Goal: Task Accomplishment & Management: Use online tool/utility

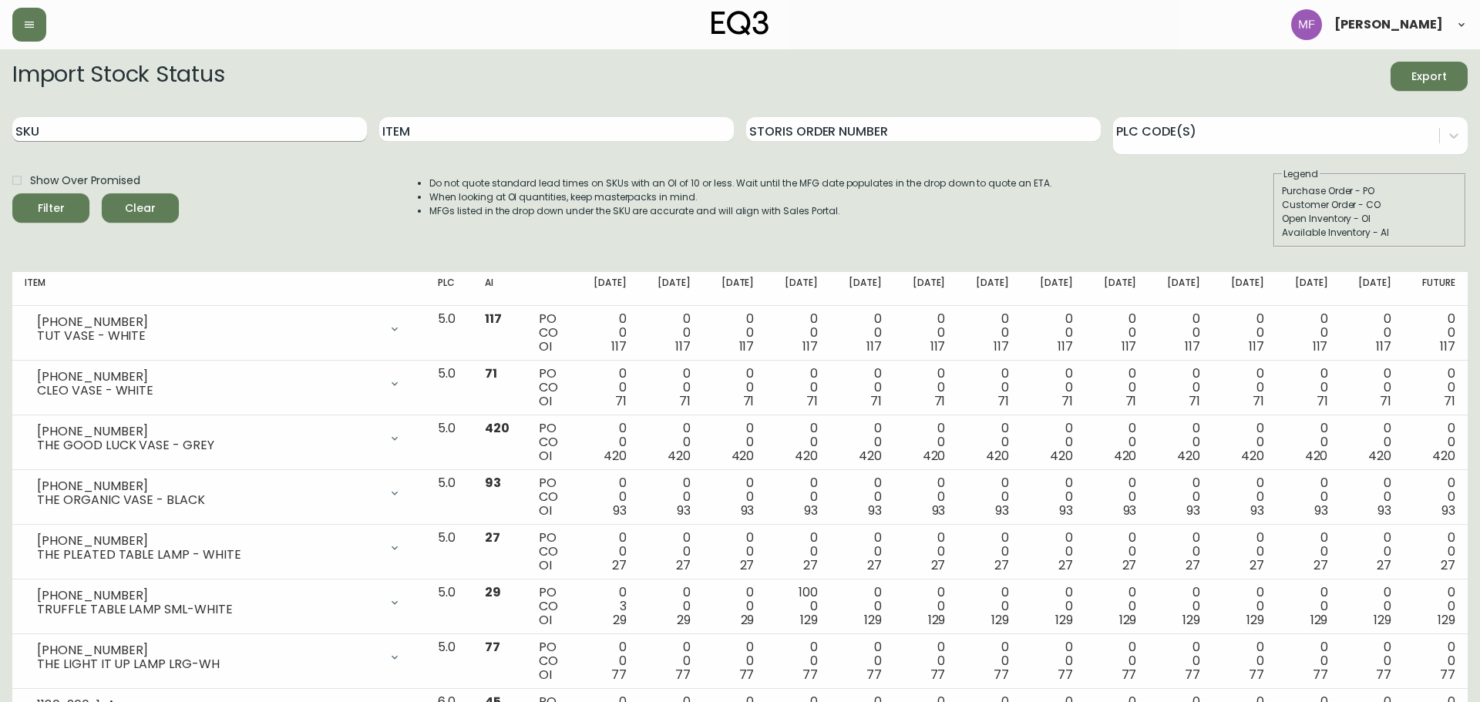
click at [234, 136] on input "SKU" at bounding box center [189, 129] width 354 height 25
paste input "[PHONE_NUMBER]"
click at [12, 193] on button "Filter" at bounding box center [50, 207] width 77 height 29
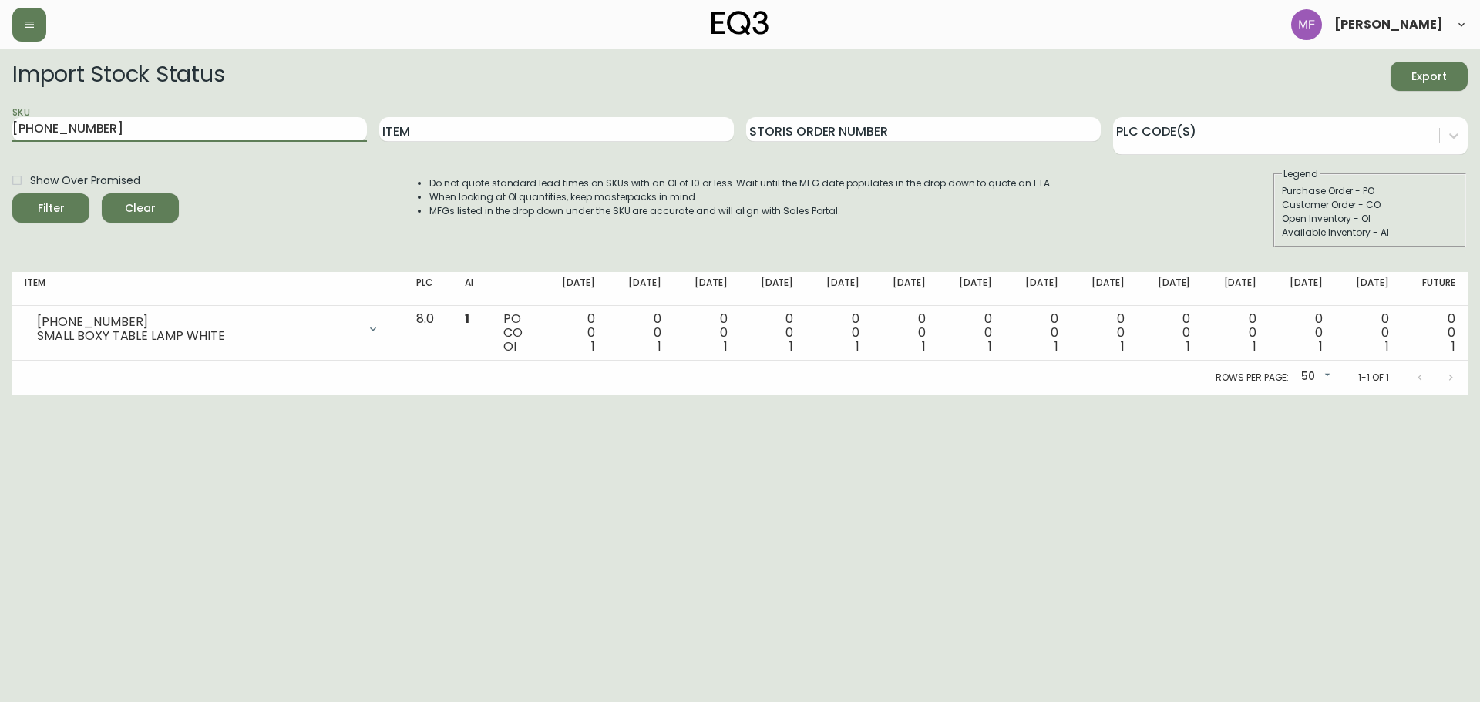
drag, startPoint x: 170, startPoint y: 126, endPoint x: -29, endPoint y: 126, distance: 199.6
click at [0, 126] on html "[PERSON_NAME] Import Stock Status Export SKU [PHONE_NUMBER] Item Storis Order N…" at bounding box center [740, 197] width 1480 height 395
paste input "381-0"
click at [12, 193] on button "Filter" at bounding box center [50, 207] width 77 height 29
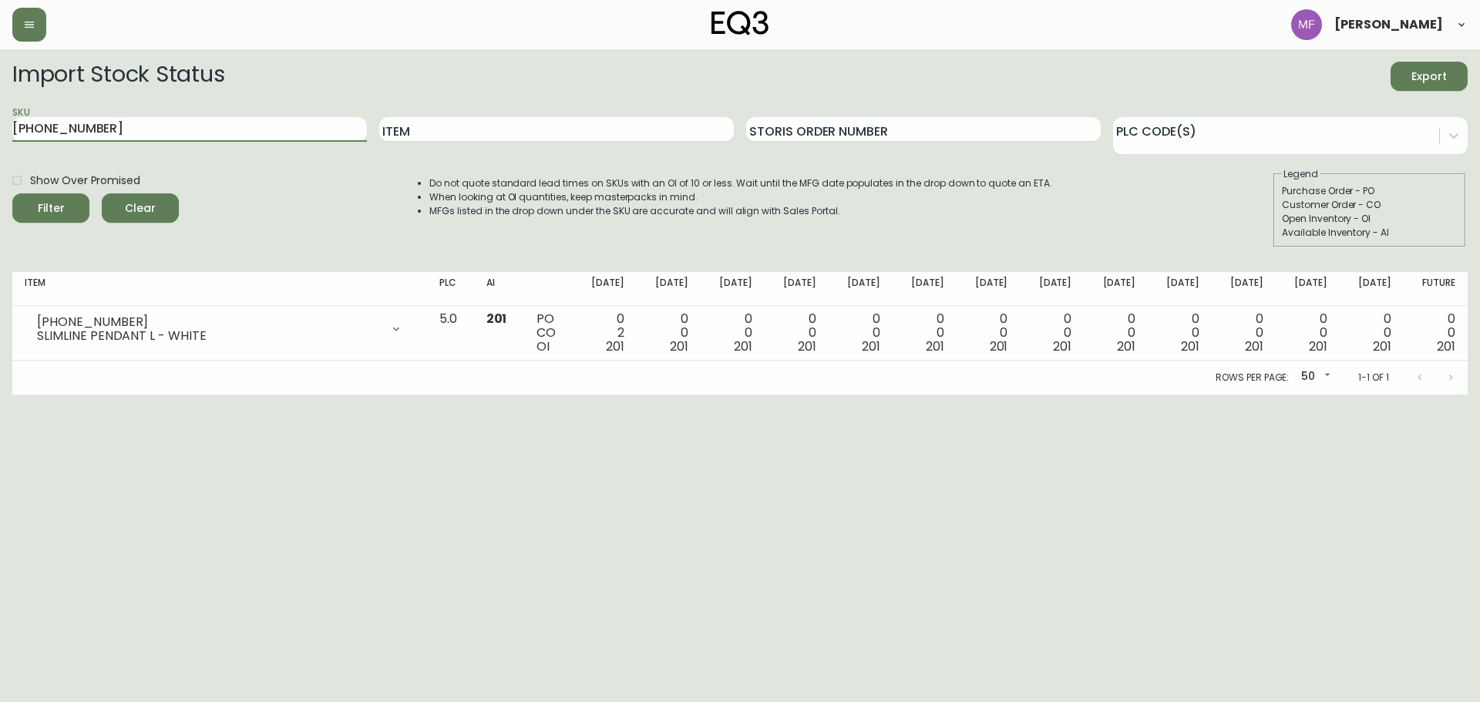
paste input "[PHONE_NUMBER]"
drag, startPoint x: 181, startPoint y: 128, endPoint x: -9, endPoint y: 139, distance: 190.7
click at [0, 139] on html "[PERSON_NAME] Import Stock Status Export SKU [PHONE_NUMBER] Item Storis Order N…" at bounding box center [740, 197] width 1480 height 395
click at [12, 193] on button "Filter" at bounding box center [50, 207] width 77 height 29
drag, startPoint x: 133, startPoint y: 136, endPoint x: 13, endPoint y: 116, distance: 121.9
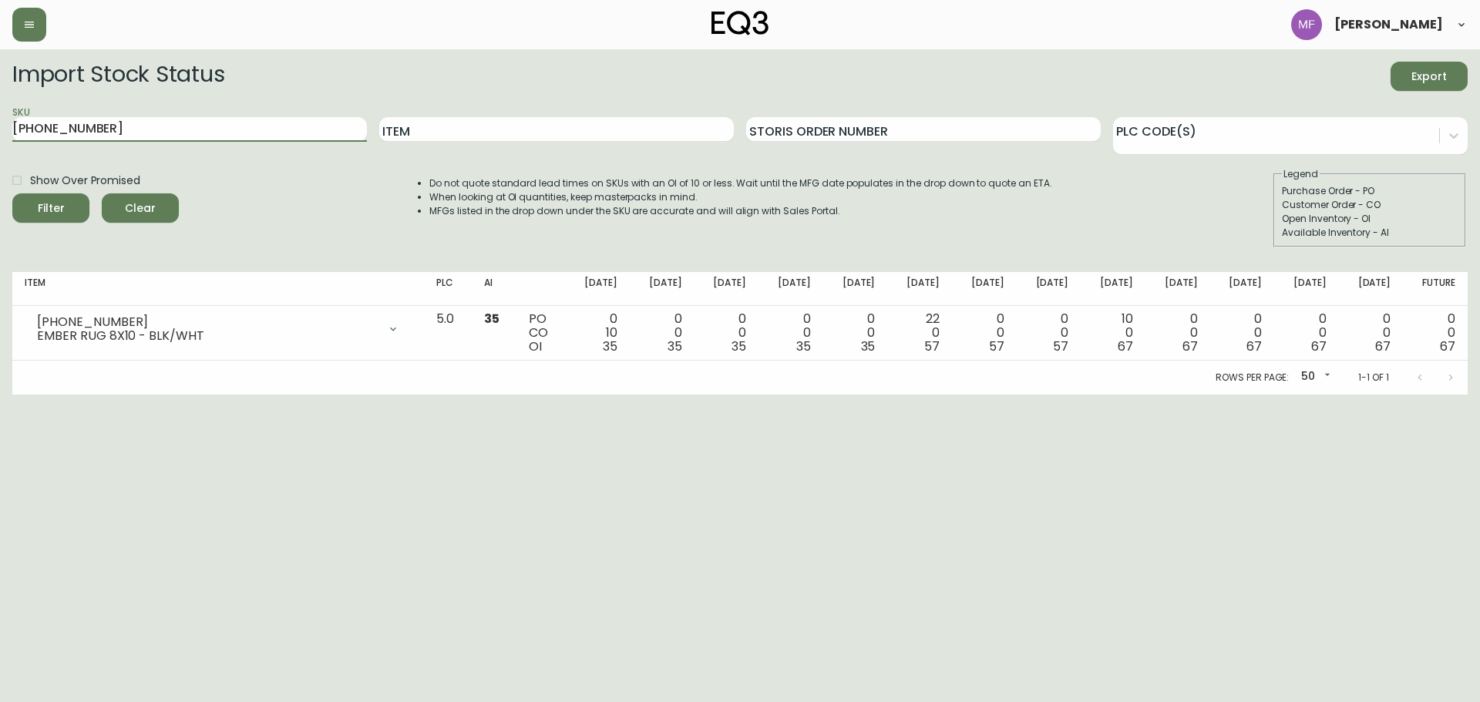
click at [13, 116] on div "SKU [PHONE_NUMBER]" at bounding box center [189, 130] width 354 height 50
paste input "80-115-0"
click at [12, 193] on button "Filter" at bounding box center [50, 207] width 77 height 29
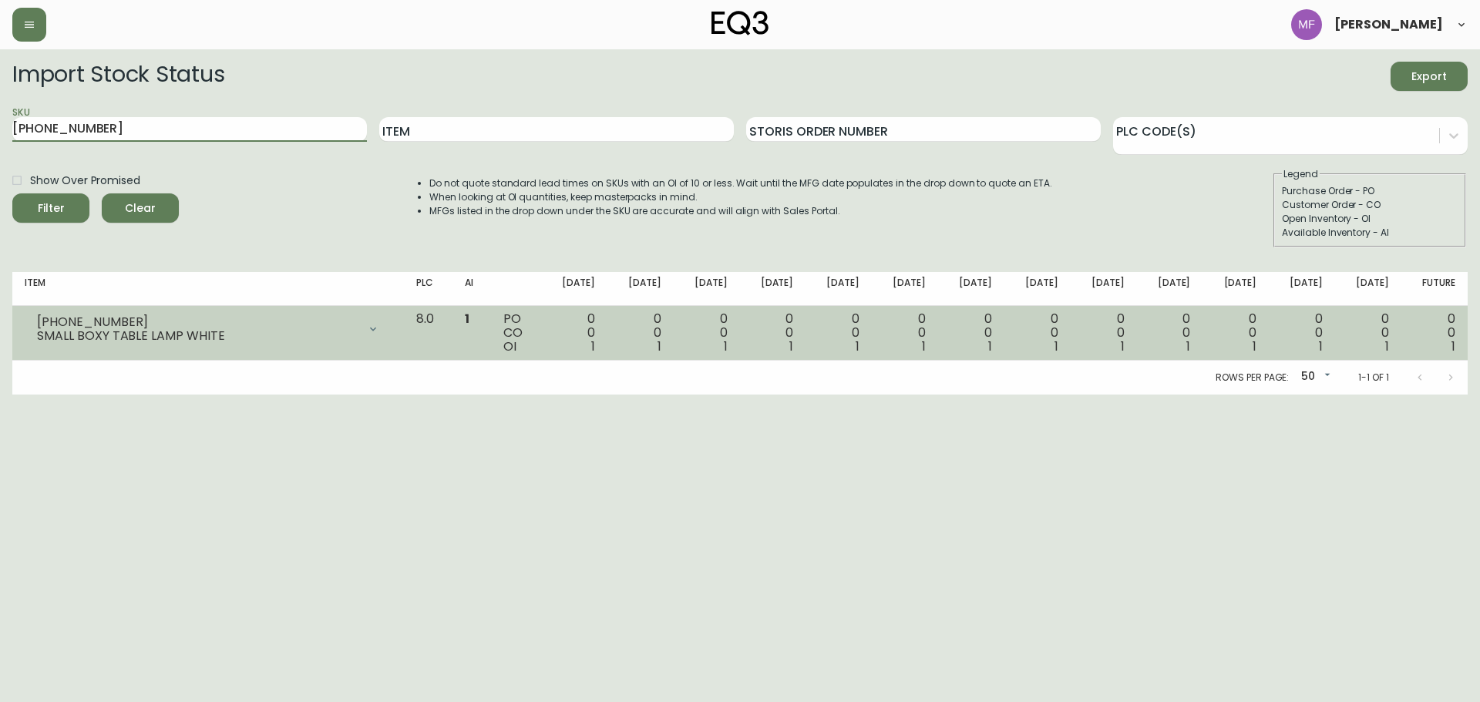
click at [379, 332] on icon at bounding box center [373, 329] width 12 height 12
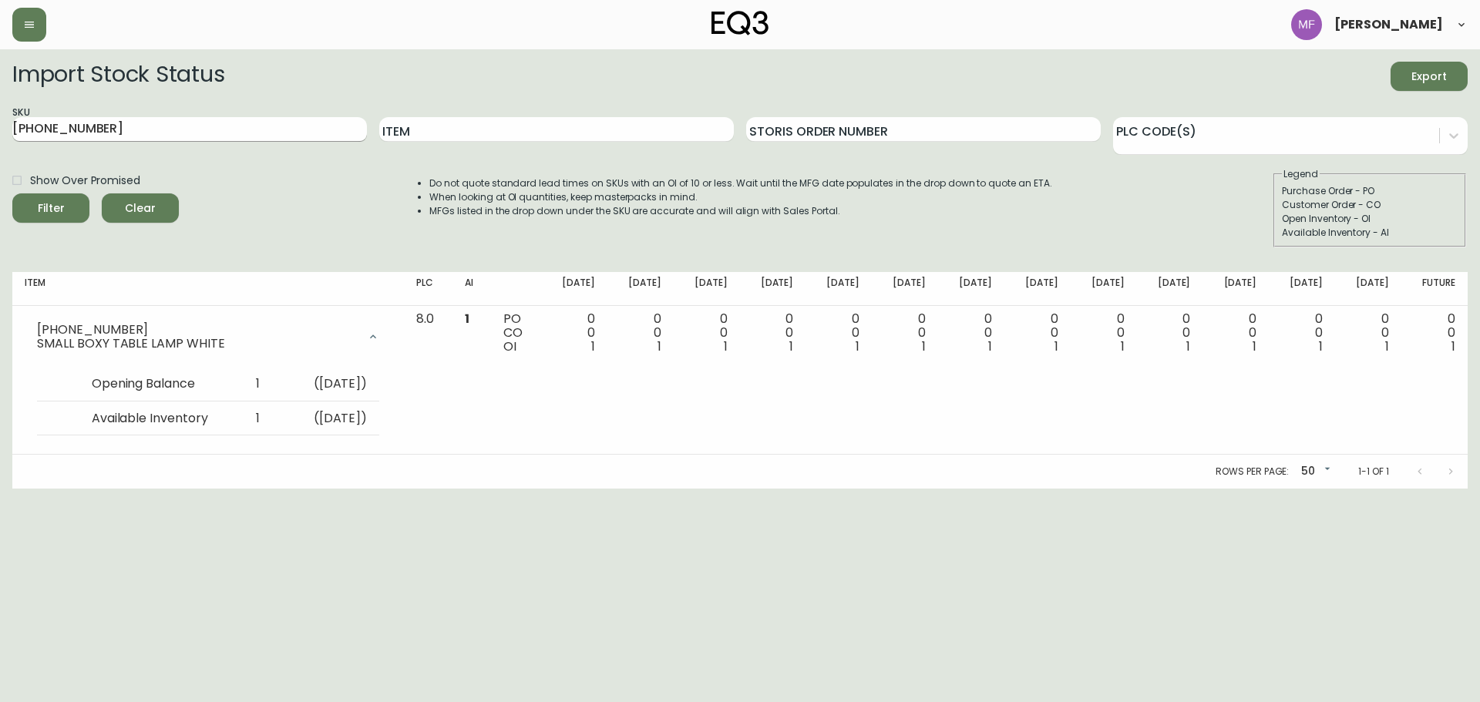
click at [97, 123] on input "[PHONE_NUMBER]" at bounding box center [189, 129] width 354 height 25
click at [12, 193] on button "Filter" at bounding box center [50, 207] width 77 height 29
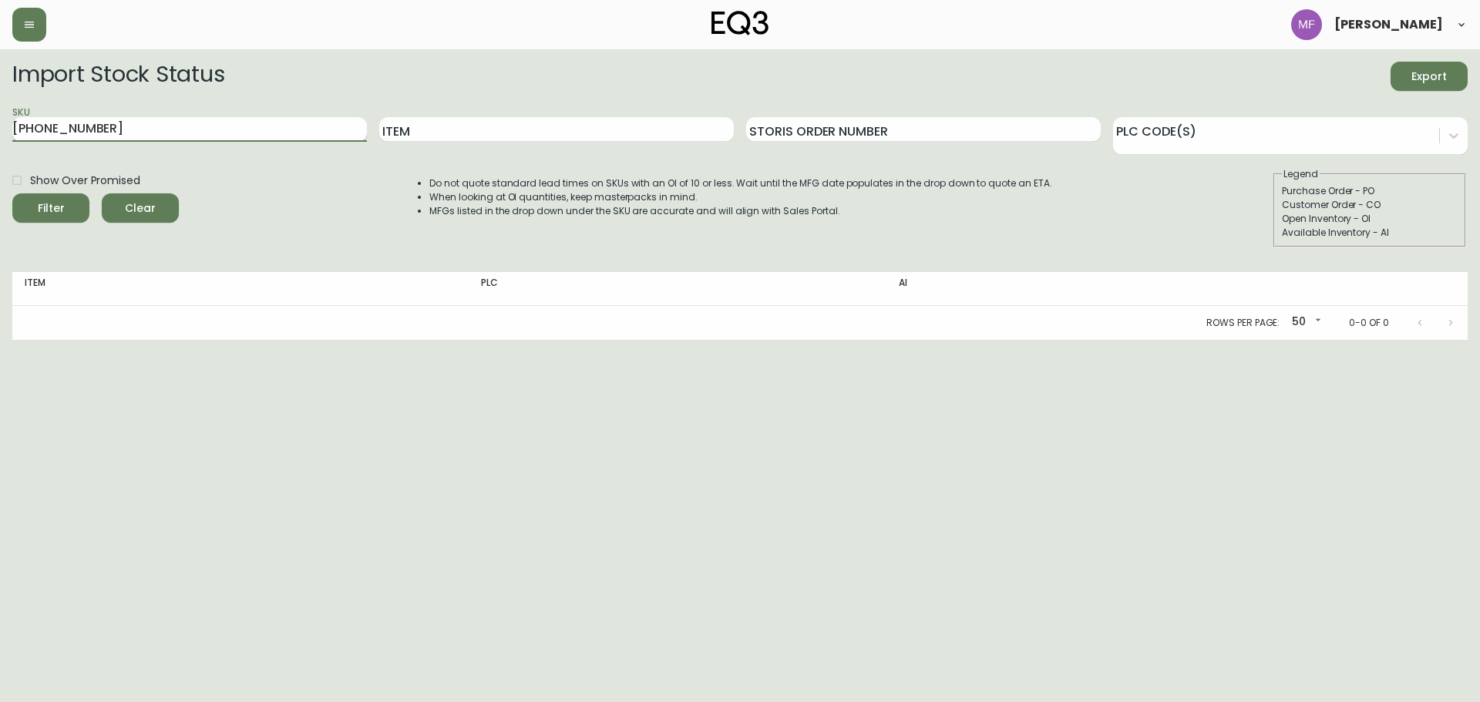
type input "[PHONE_NUMBER]"
click at [12, 193] on button "Filter" at bounding box center [50, 207] width 77 height 29
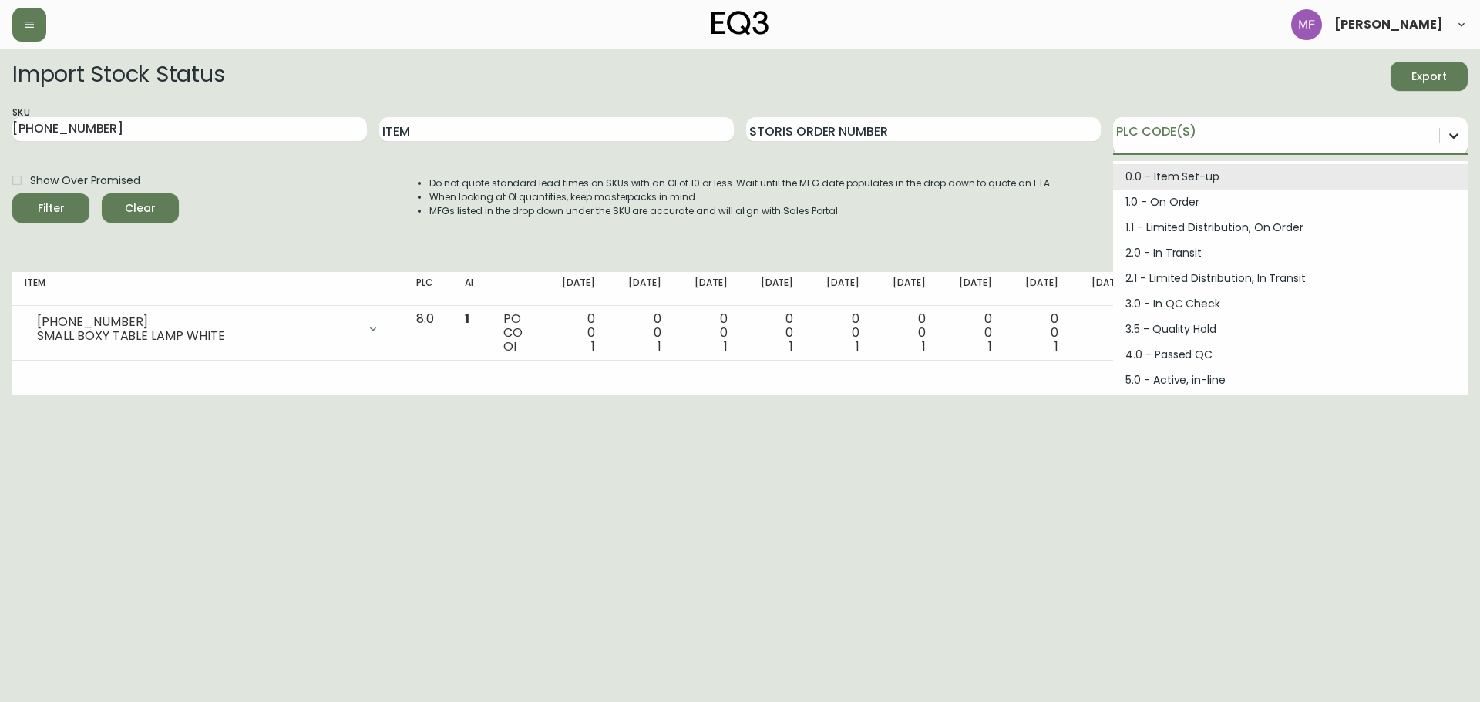
click at [1451, 133] on icon at bounding box center [1453, 135] width 15 height 15
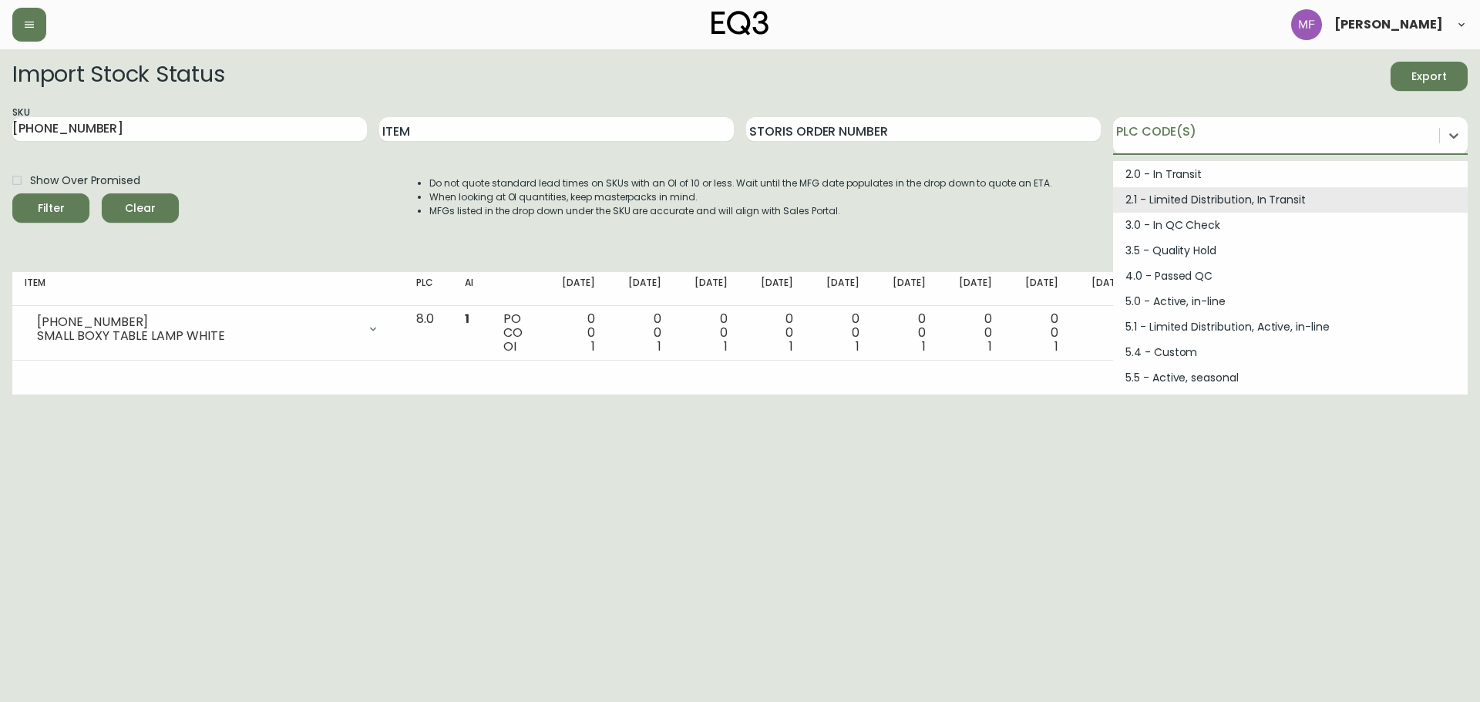
scroll to position [207, 0]
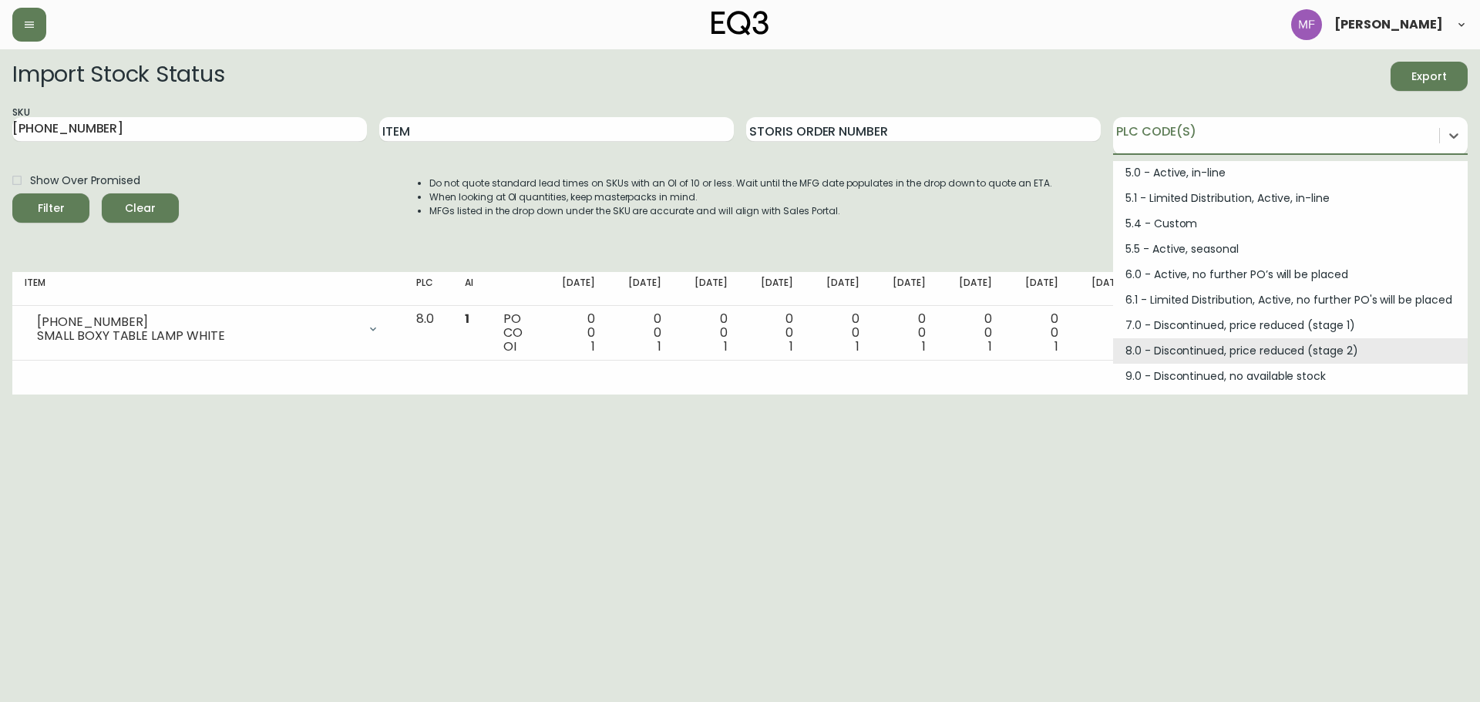
click at [926, 209] on li "MFGs listed in the drop down under the SKU are accurate and will align with Sal…" at bounding box center [740, 211] width 623 height 14
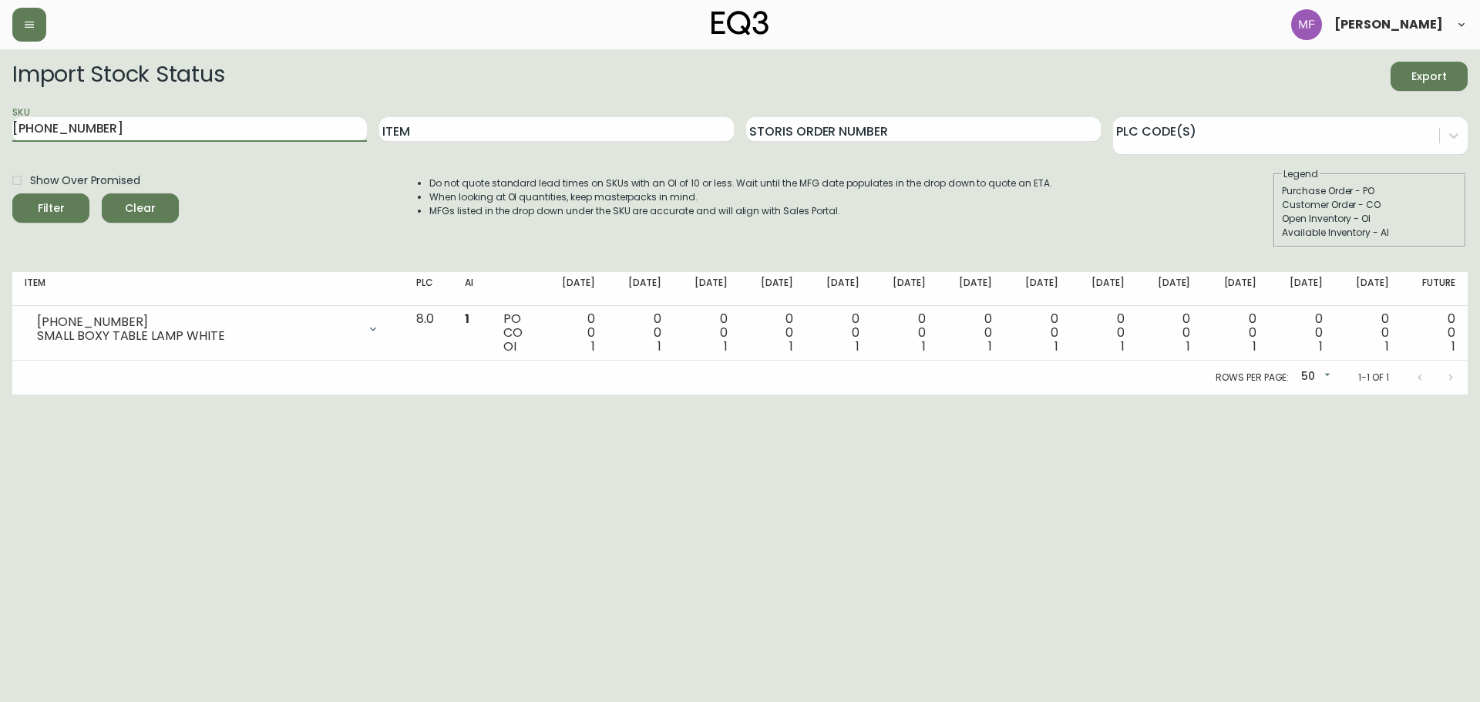
drag, startPoint x: 95, startPoint y: 128, endPoint x: 8, endPoint y: 132, distance: 86.4
click at [8, 132] on main "Import Stock Status Export SKU [PHONE_NUMBER] Item Storis Order Number PLC Code…" at bounding box center [740, 221] width 1480 height 345
click at [425, 395] on html "[PERSON_NAME] Import Stock Status Export SKU [PHONE_NUMBER] Item Storis Order N…" at bounding box center [740, 197] width 1480 height 395
